Goal: Use online tool/utility

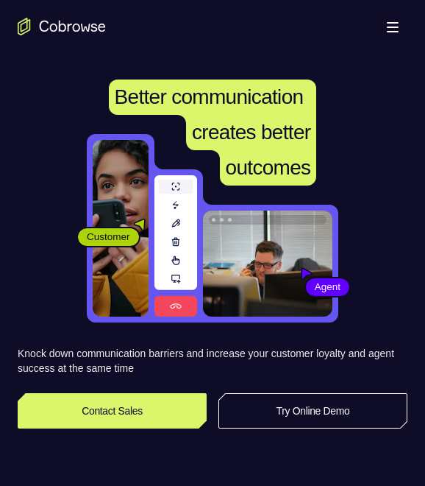
drag, startPoint x: 293, startPoint y: 420, endPoint x: 263, endPoint y: 346, distance: 79.9
click at [291, 420] on link "Try Online Demo" at bounding box center [313, 410] width 189 height 35
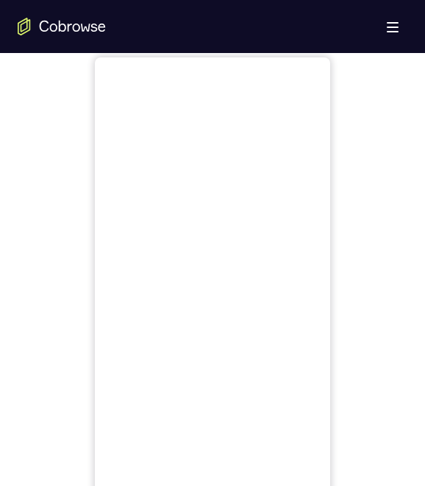
scroll to position [662, 0]
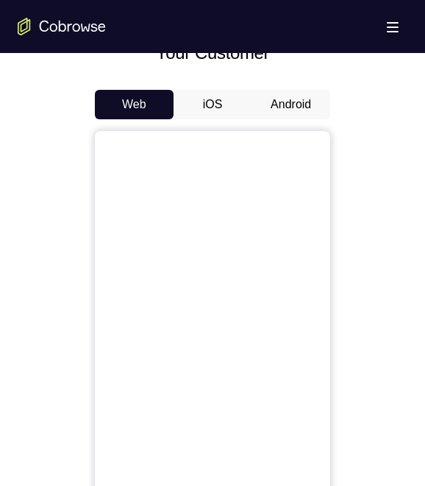
drag, startPoint x: 291, startPoint y: 106, endPoint x: 317, endPoint y: 140, distance: 42.5
click at [291, 106] on button "Android" at bounding box center [291, 104] width 79 height 29
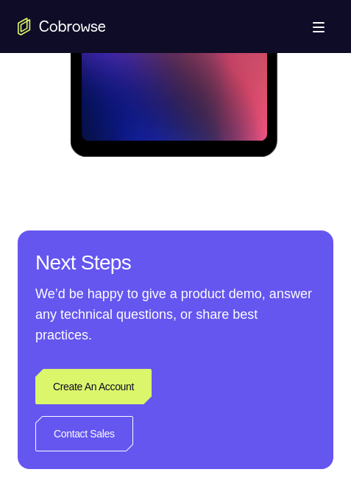
scroll to position [645, 0]
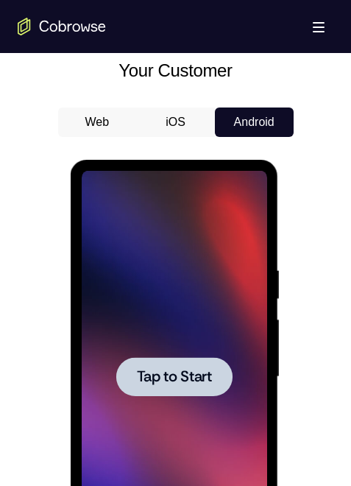
drag, startPoint x: 180, startPoint y: 366, endPoint x: 77, endPoint y: 361, distance: 102.4
click at [180, 367] on button "Tap to Start" at bounding box center [174, 376] width 116 height 39
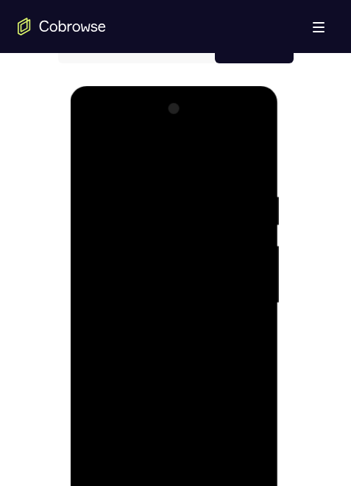
scroll to position [939, 0]
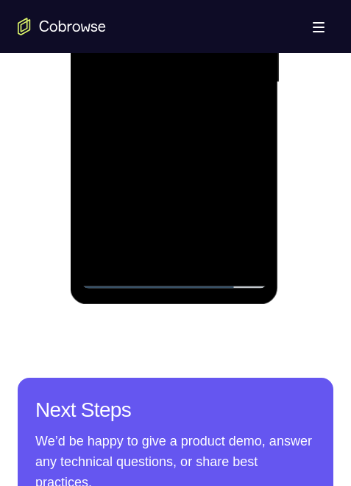
click at [171, 272] on div at bounding box center [174, 82] width 185 height 412
drag, startPoint x: 174, startPoint y: 275, endPoint x: 80, endPoint y: 132, distance: 171.3
click at [174, 275] on div at bounding box center [174, 82] width 185 height 412
click at [244, 218] on div at bounding box center [174, 82] width 185 height 412
drag, startPoint x: 244, startPoint y: 218, endPoint x: 109, endPoint y: 33, distance: 229.0
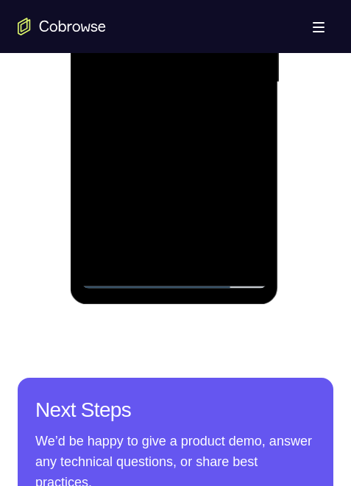
click at [244, 218] on div at bounding box center [174, 82] width 185 height 412
drag, startPoint x: 255, startPoint y: 207, endPoint x: 236, endPoint y: 209, distance: 19.3
click at [255, 207] on div at bounding box center [174, 82] width 185 height 412
click at [150, 0] on div at bounding box center [174, 82] width 185 height 412
click at [237, 75] on div at bounding box center [174, 82] width 185 height 412
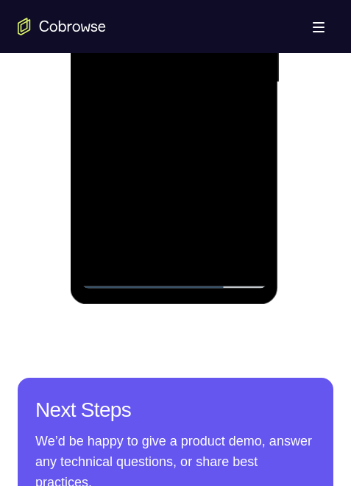
scroll to position [792, 0]
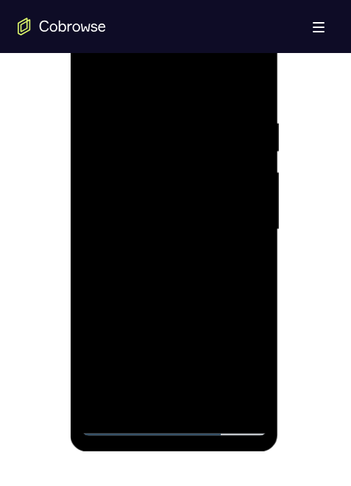
click at [156, 256] on div at bounding box center [174, 230] width 185 height 412
click at [158, 218] on div at bounding box center [174, 230] width 185 height 412
click at [155, 194] on div at bounding box center [174, 230] width 185 height 412
drag, startPoint x: 166, startPoint y: 227, endPoint x: 130, endPoint y: 238, distance: 37.9
click at [166, 227] on div at bounding box center [174, 230] width 185 height 412
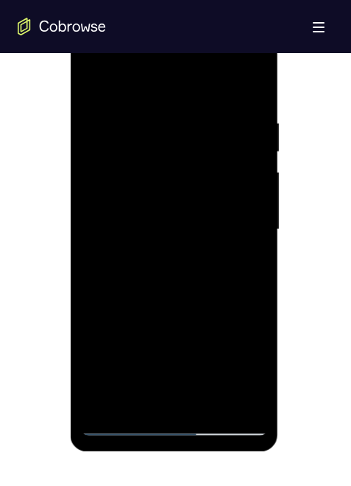
drag, startPoint x: 257, startPoint y: 210, endPoint x: 261, endPoint y: 143, distance: 67.1
click at [257, 210] on div at bounding box center [174, 230] width 185 height 412
click at [252, 102] on div at bounding box center [174, 230] width 185 height 412
click at [212, 400] on div at bounding box center [174, 230] width 185 height 412
click at [261, 307] on div at bounding box center [174, 230] width 185 height 412
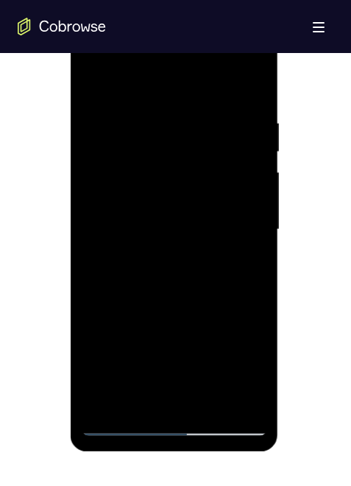
click at [174, 302] on div at bounding box center [174, 230] width 185 height 412
click at [171, 270] on div at bounding box center [174, 230] width 185 height 412
click at [139, 394] on div at bounding box center [174, 230] width 185 height 412
click at [250, 264] on div at bounding box center [174, 230] width 185 height 412
click at [153, 265] on div at bounding box center [174, 230] width 185 height 412
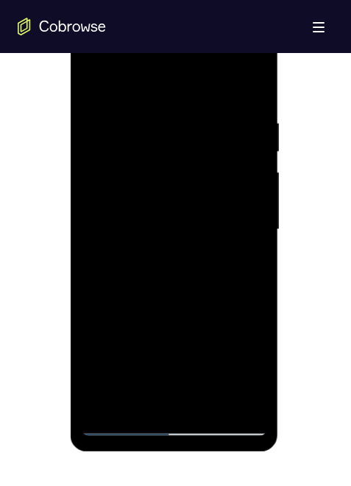
click at [245, 263] on div at bounding box center [174, 230] width 185 height 412
drag, startPoint x: 334, startPoint y: 156, endPoint x: 18, endPoint y: 49, distance: 334.2
click at [334, 156] on div "Your Support Agent Your Customer Web iOS Android Next Steps We’d be happy to gi…" at bounding box center [175, 47] width 351 height 1573
click at [93, 85] on div at bounding box center [174, 230] width 185 height 412
click at [150, 269] on div at bounding box center [174, 230] width 185 height 412
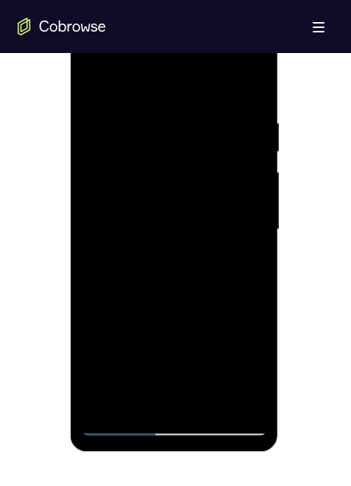
click at [292, 290] on div at bounding box center [176, 227] width 316 height 453
click at [136, 337] on div at bounding box center [174, 230] width 185 height 412
drag, startPoint x: 233, startPoint y: 324, endPoint x: 121, endPoint y: 296, distance: 115.3
click at [96, 314] on div at bounding box center [174, 230] width 185 height 412
click at [256, 82] on div at bounding box center [174, 230] width 185 height 412
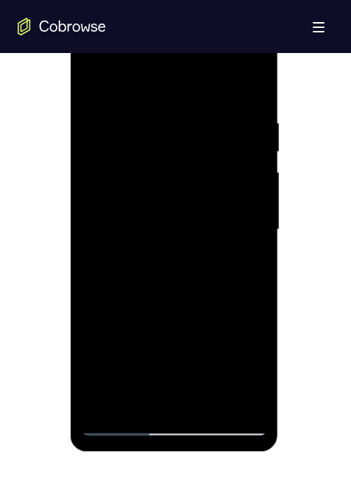
click at [121, 327] on div at bounding box center [174, 230] width 185 height 412
click at [258, 79] on div at bounding box center [174, 230] width 185 height 412
click at [180, 334] on div at bounding box center [174, 230] width 185 height 412
click at [255, 82] on div at bounding box center [174, 230] width 185 height 412
click at [118, 355] on div at bounding box center [174, 230] width 185 height 412
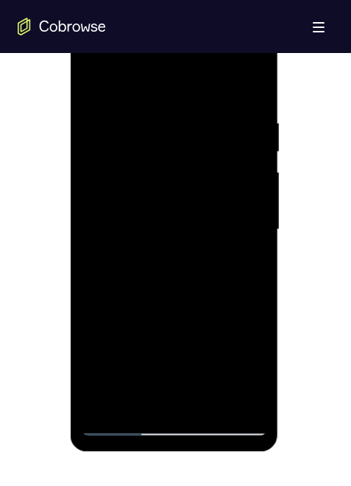
click at [255, 79] on div at bounding box center [174, 230] width 185 height 412
click at [134, 394] on div at bounding box center [174, 230] width 185 height 412
click at [247, 264] on div at bounding box center [174, 230] width 185 height 412
click at [277, 194] on div at bounding box center [175, 232] width 208 height 439
click at [96, 79] on div at bounding box center [174, 230] width 185 height 412
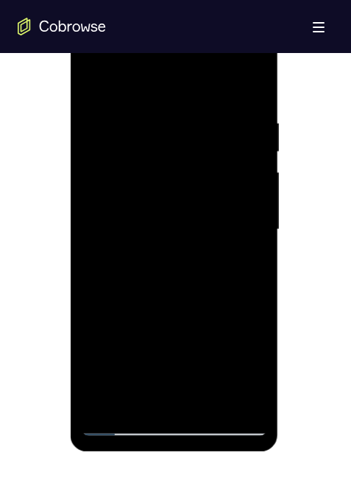
click at [317, 130] on div at bounding box center [176, 227] width 316 height 453
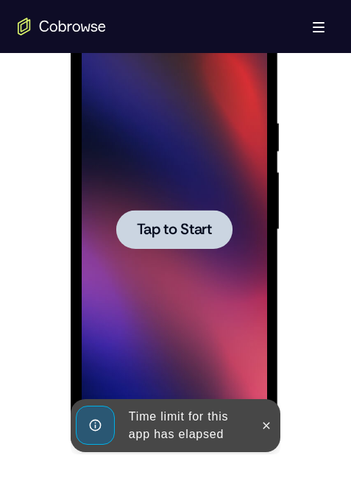
scroll to position [0, 0]
